Goal: Task Accomplishment & Management: Use online tool/utility

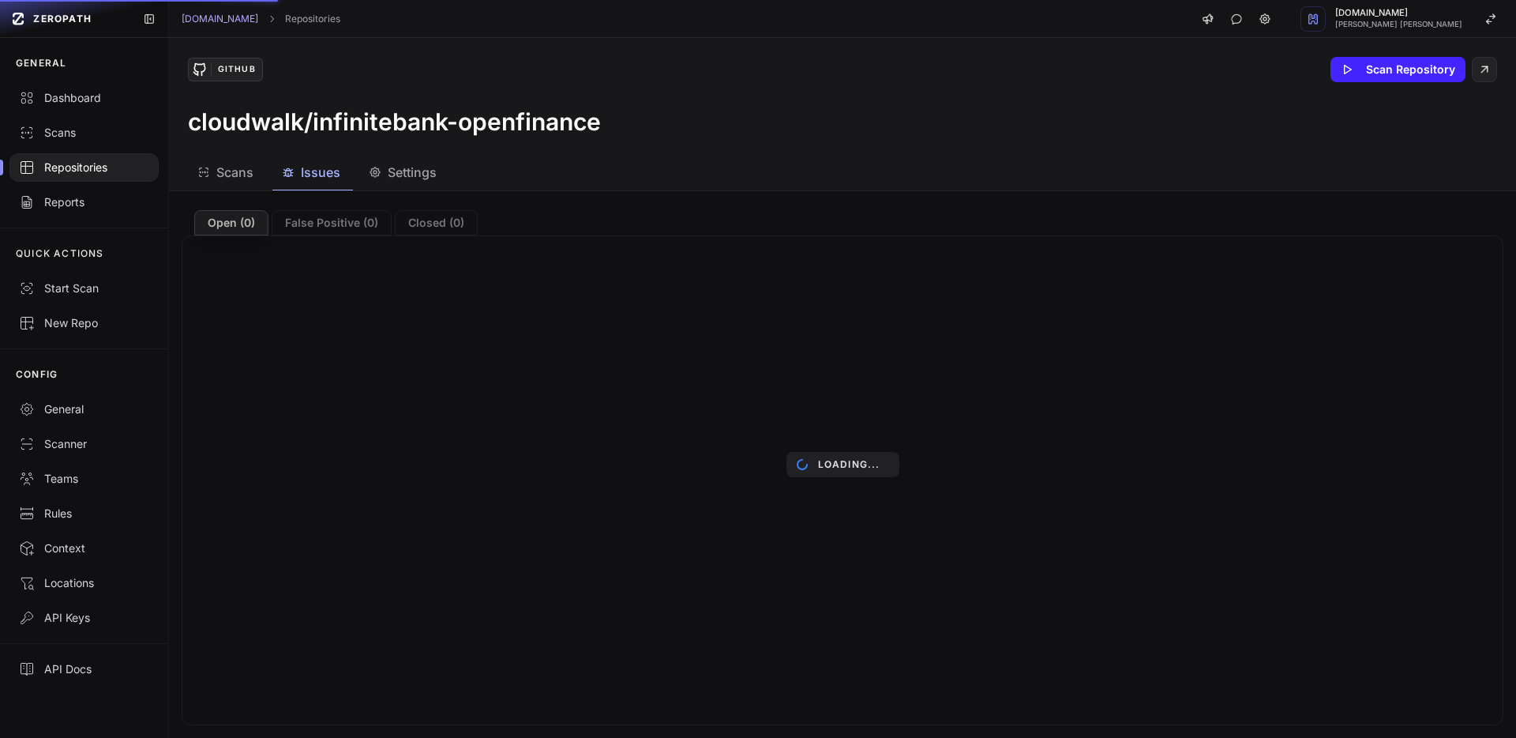
click at [332, 220] on div "Loading..." at bounding box center [842, 464] width 1347 height 547
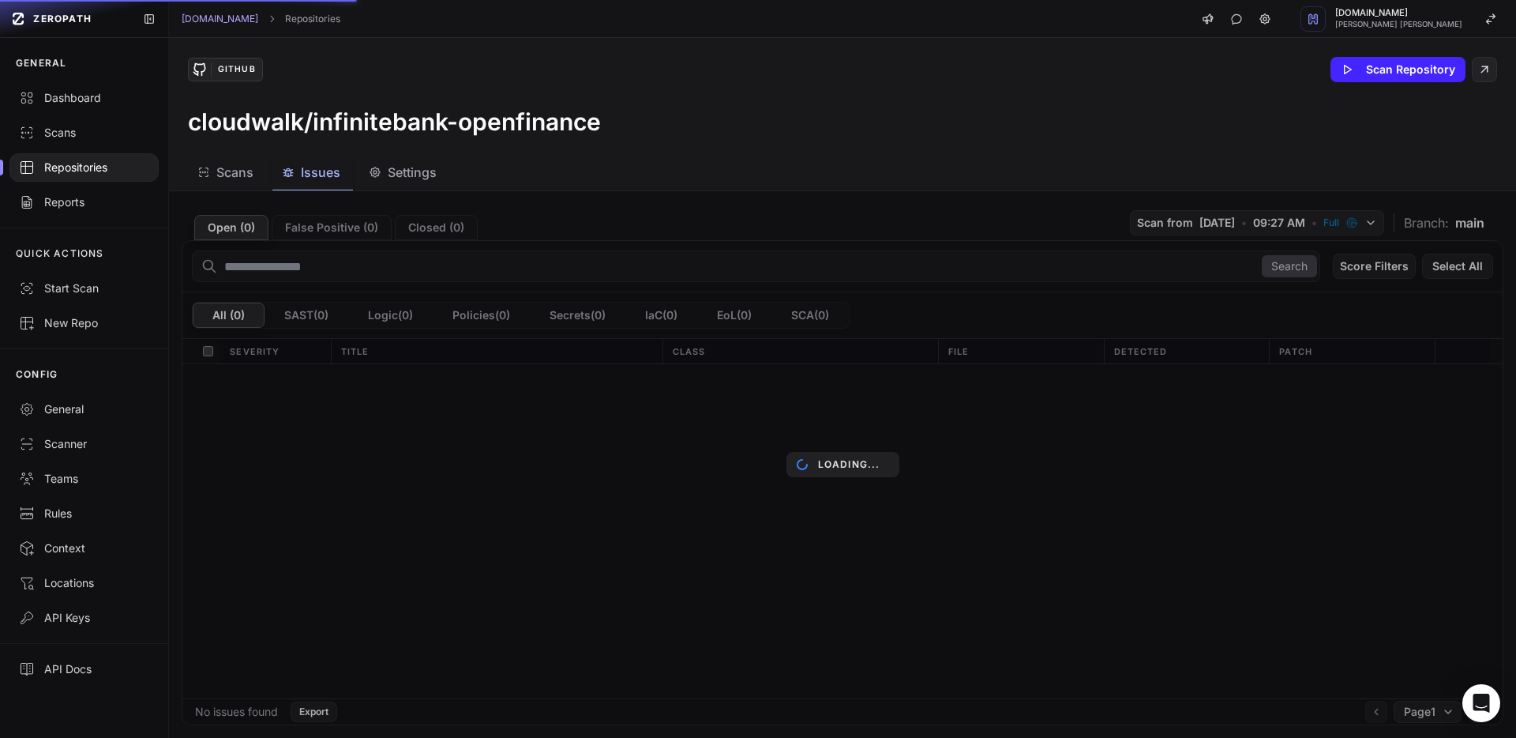
click at [332, 226] on div "Loading..." at bounding box center [842, 464] width 1347 height 547
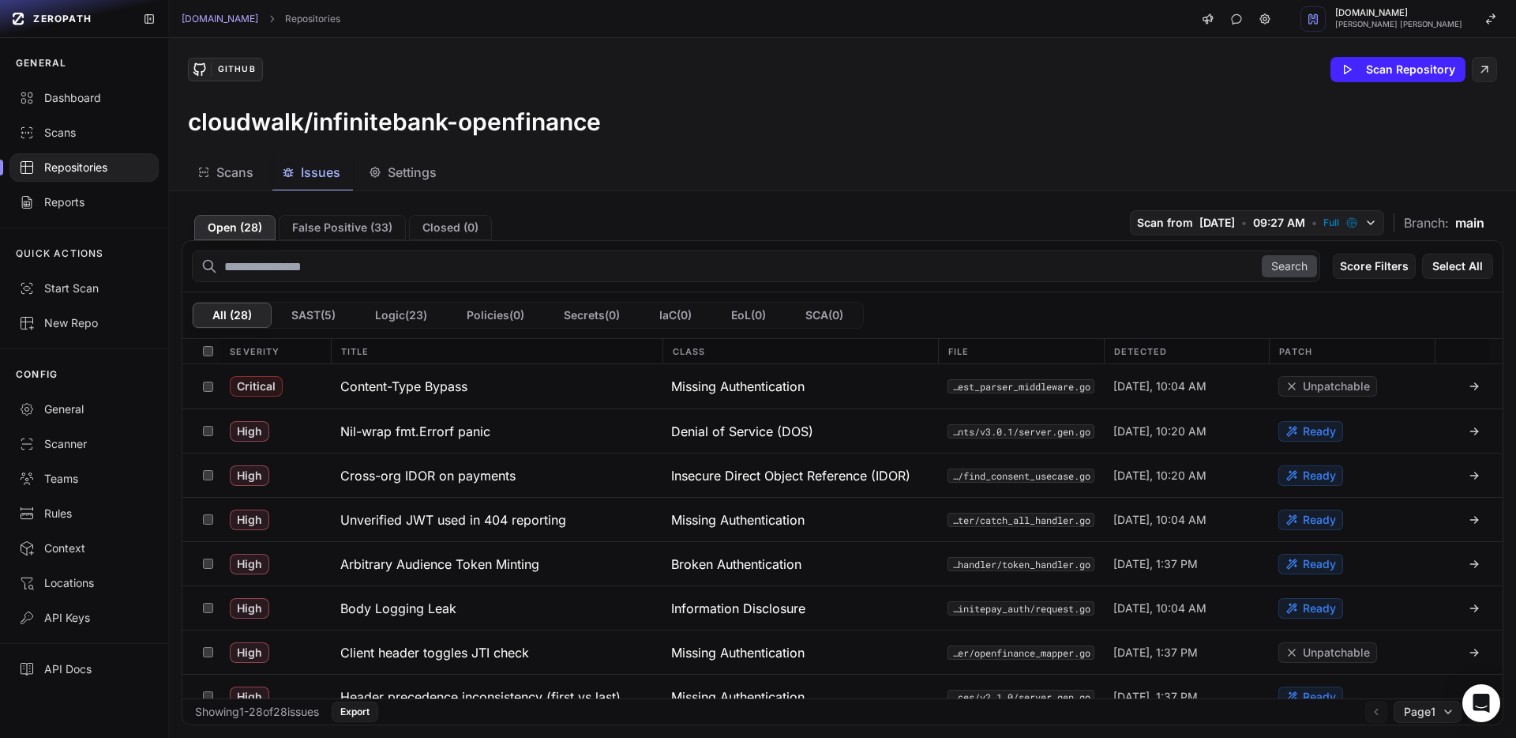
click at [227, 225] on button "Open ( 28 )" at bounding box center [234, 227] width 81 height 25
click at [227, 226] on button "Open ( 28 )" at bounding box center [234, 227] width 81 height 25
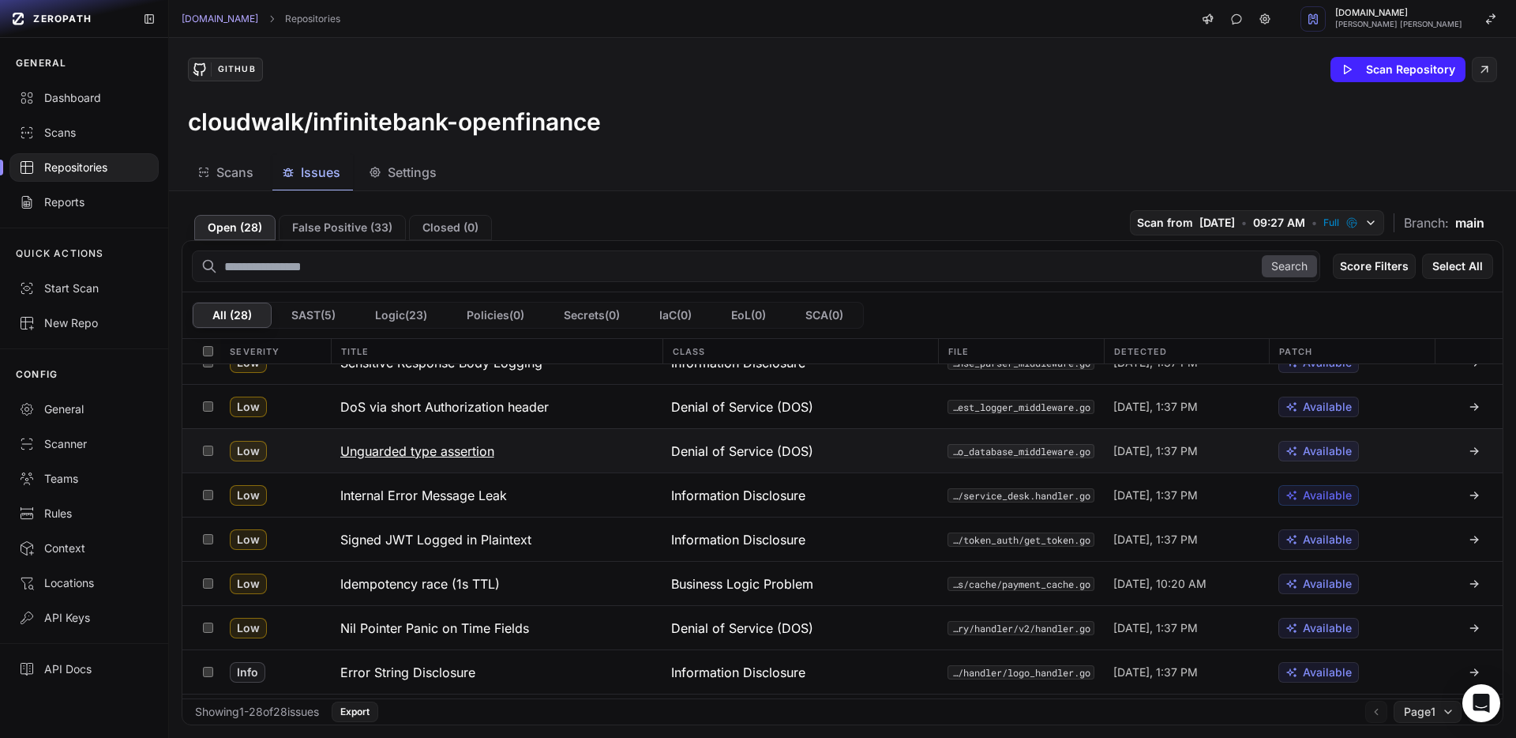
scroll to position [904, 0]
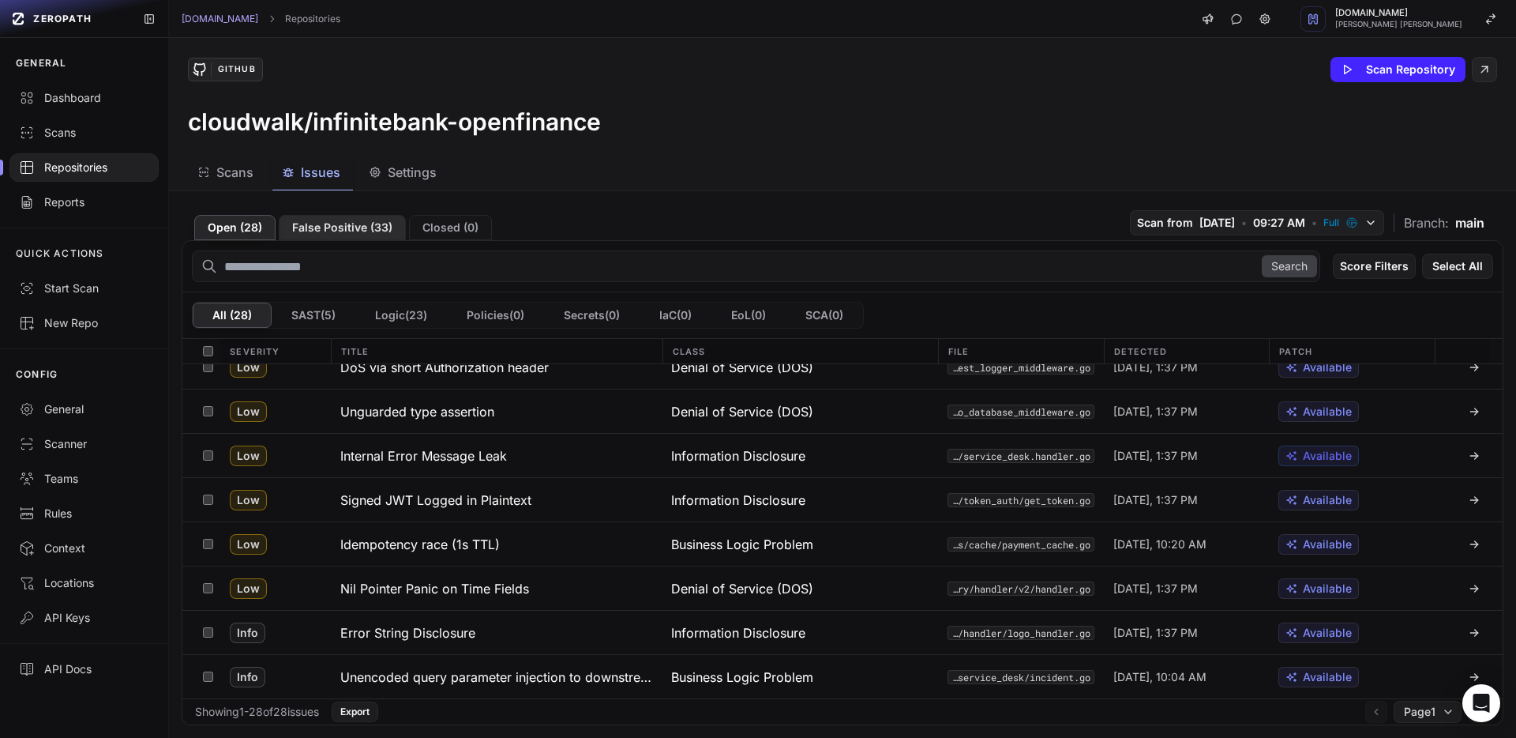
click at [333, 227] on button "False Positive ( 33 )" at bounding box center [342, 227] width 127 height 25
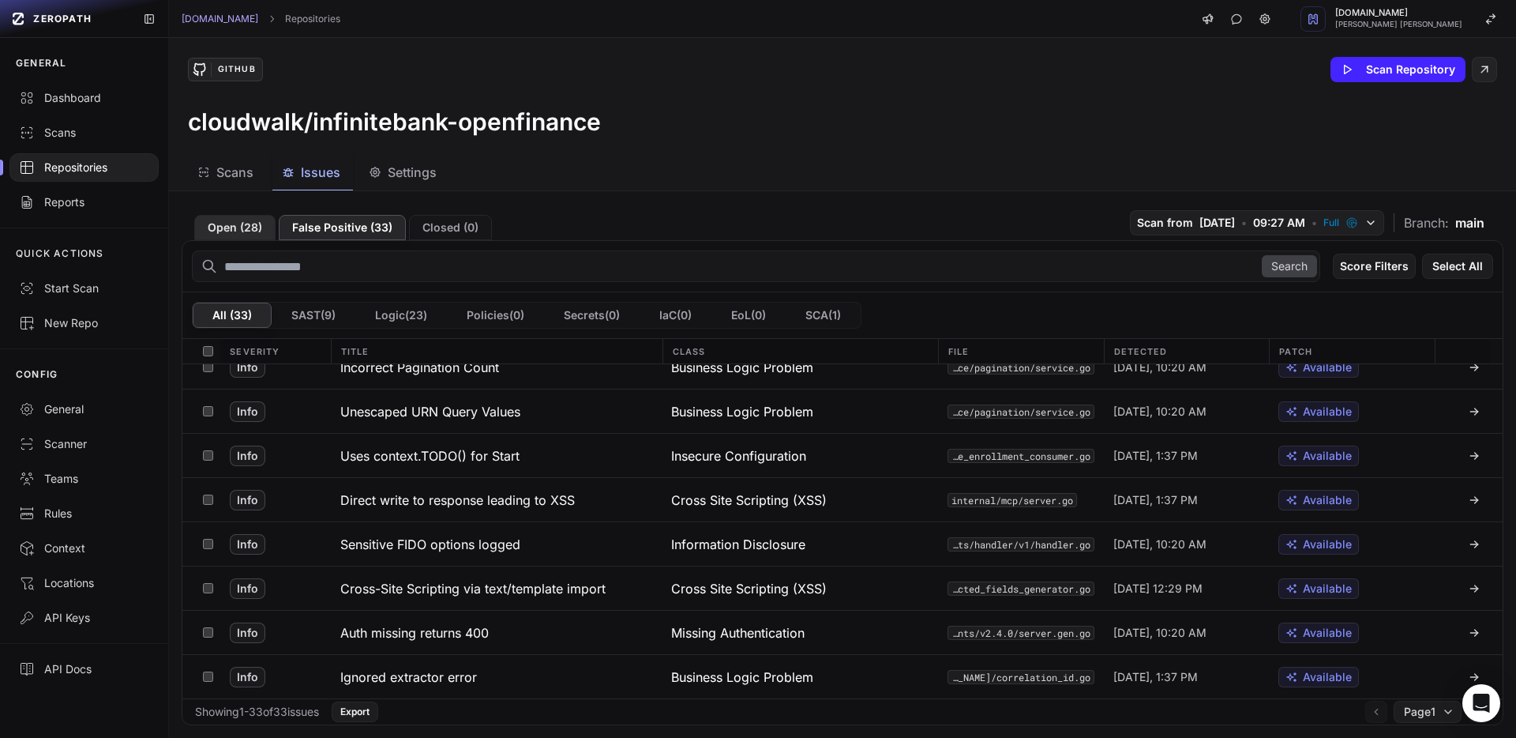
click at [236, 226] on button "Open ( 28 )" at bounding box center [234, 227] width 81 height 25
